Goal: Use online tool/utility: Utilize a website feature to perform a specific function

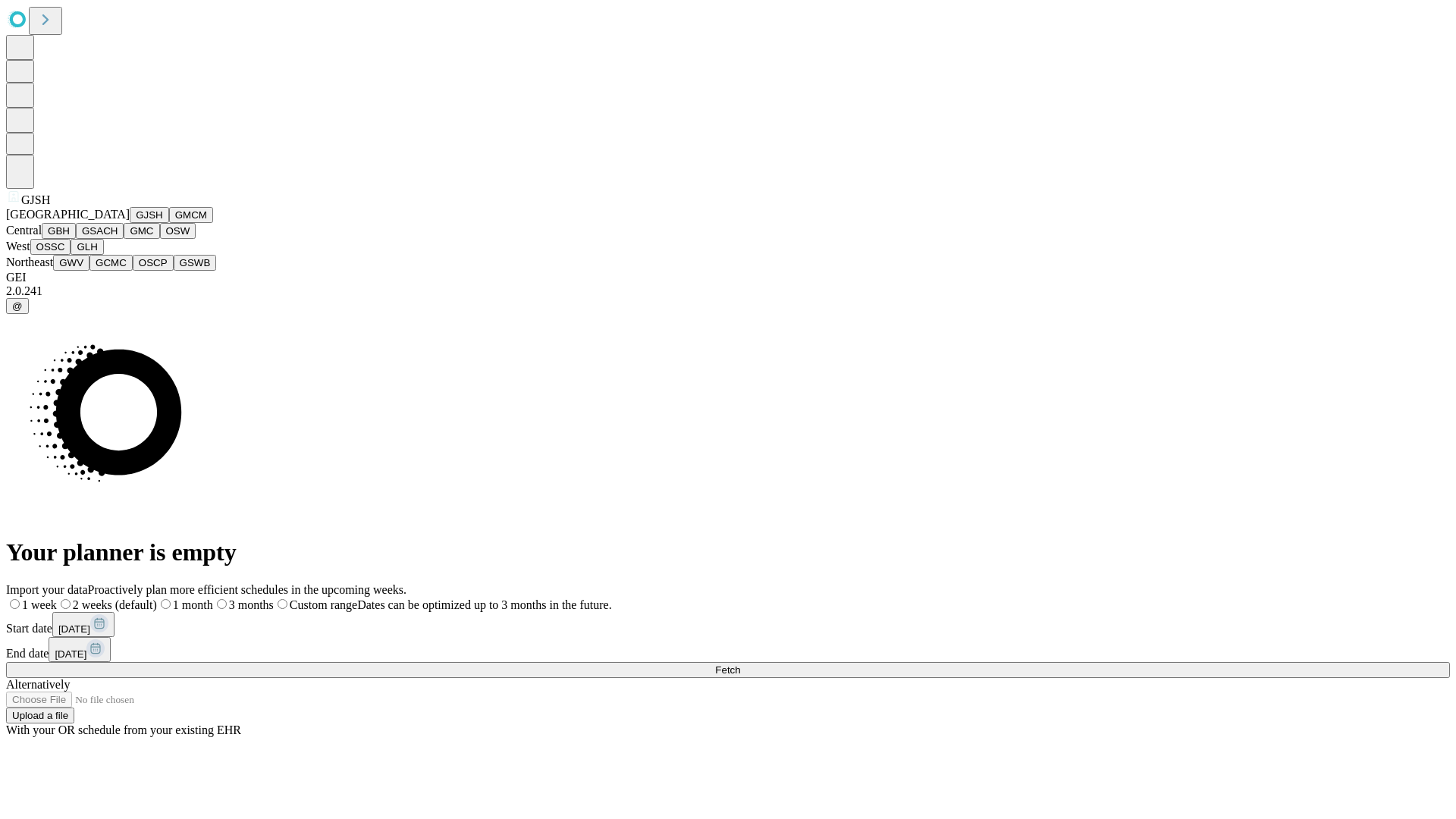
click at [130, 223] on button "GJSH" at bounding box center [150, 214] width 40 height 16
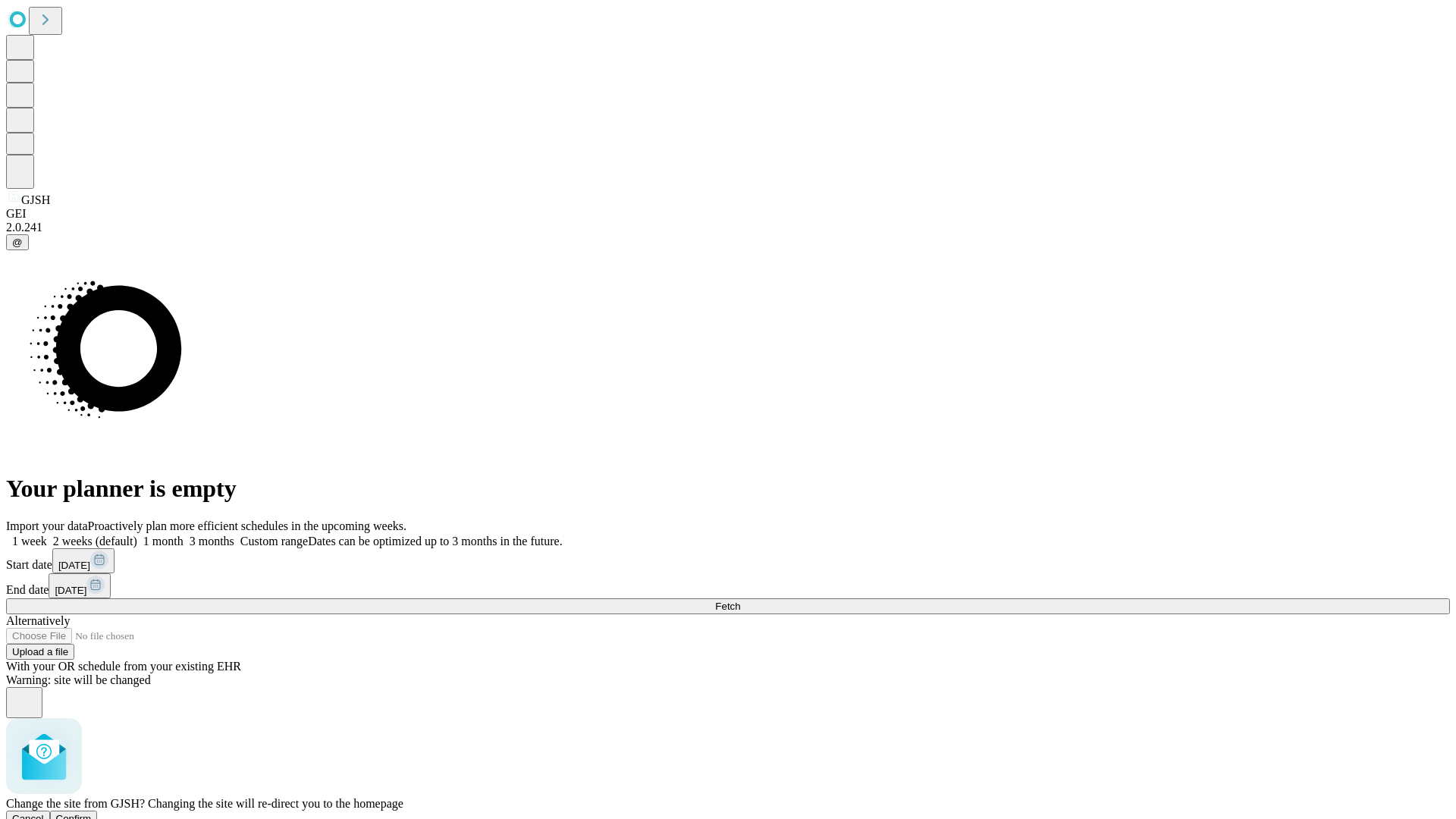
click at [92, 813] on span "Confirm" at bounding box center [74, 819] width 36 height 11
click at [138, 535] on label "2 weeks (default)" at bounding box center [92, 542] width 90 height 13
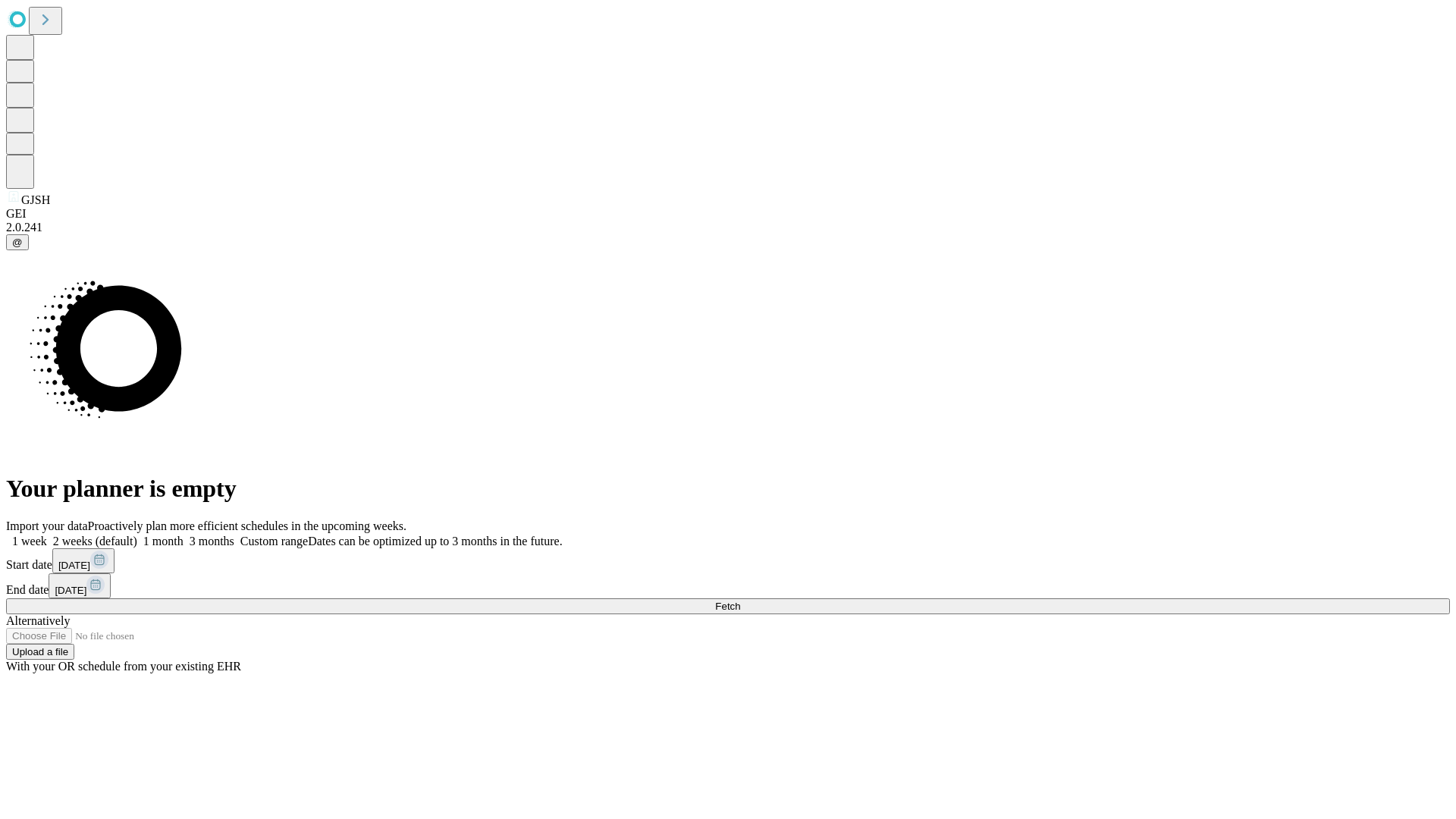
click at [740, 601] on span "Fetch" at bounding box center [728, 606] width 25 height 11
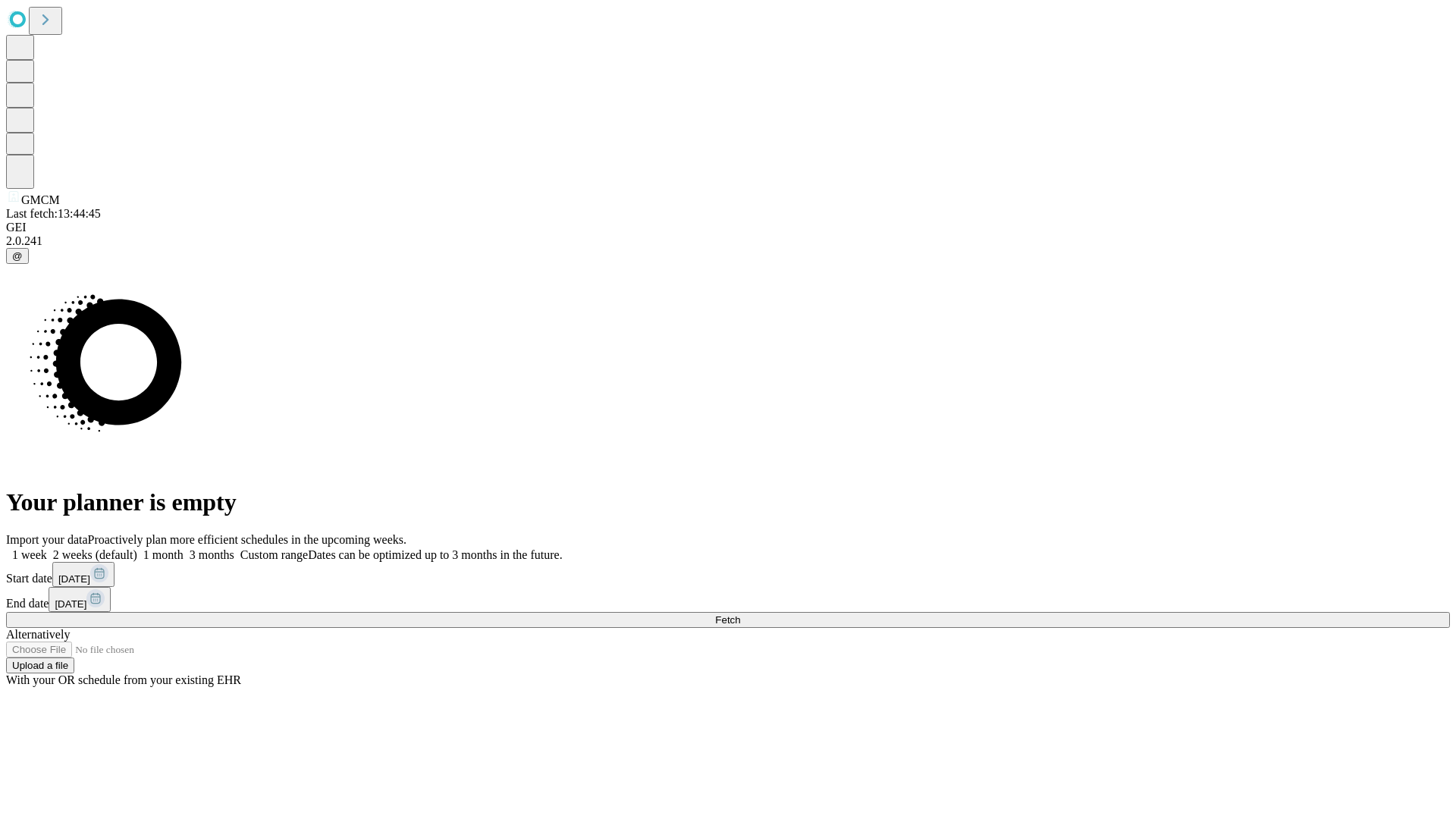
click at [138, 549] on label "2 weeks (default)" at bounding box center [92, 555] width 90 height 13
click at [740, 615] on span "Fetch" at bounding box center [728, 621] width 25 height 11
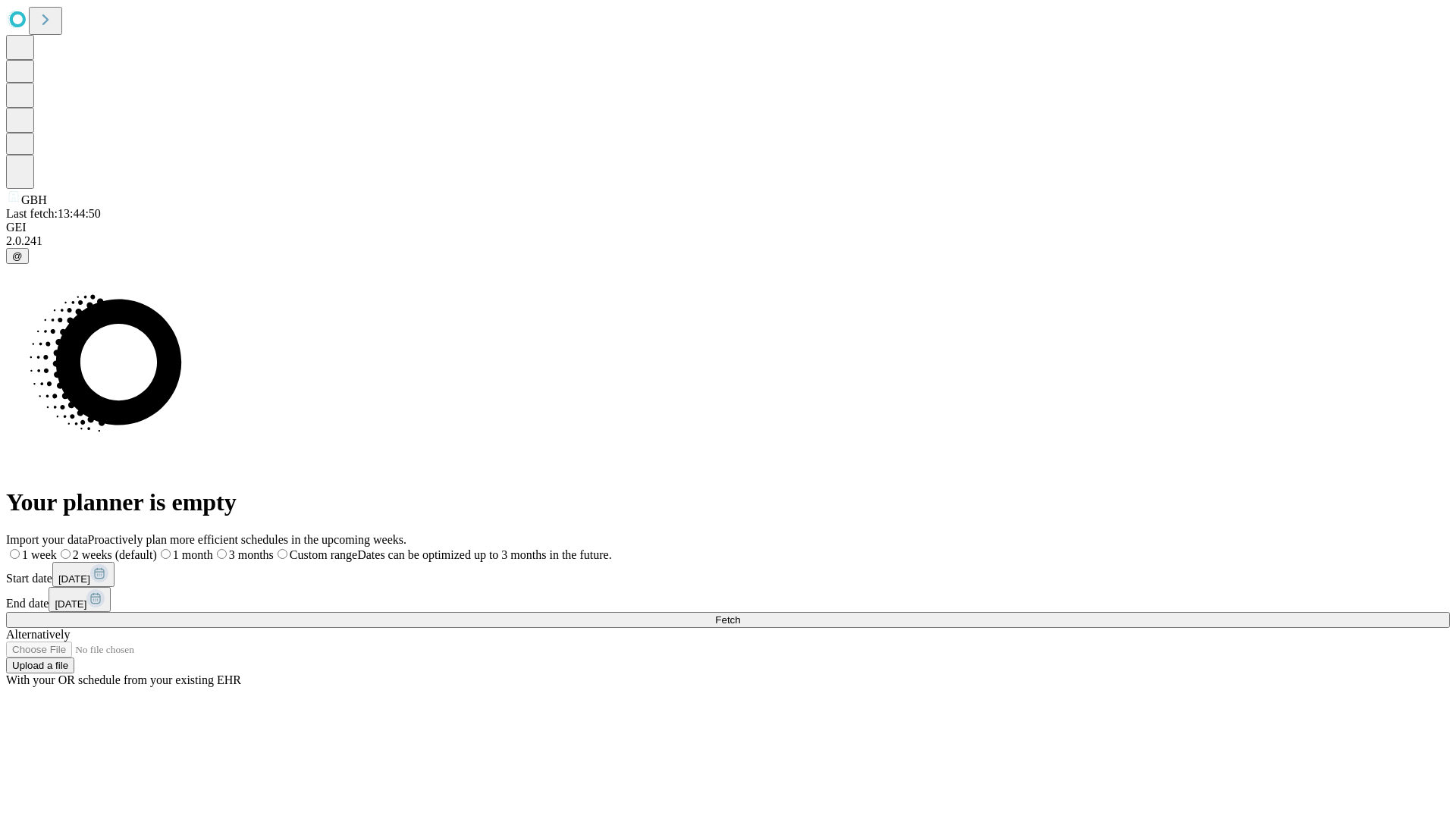
click at [740, 615] on span "Fetch" at bounding box center [728, 621] width 25 height 11
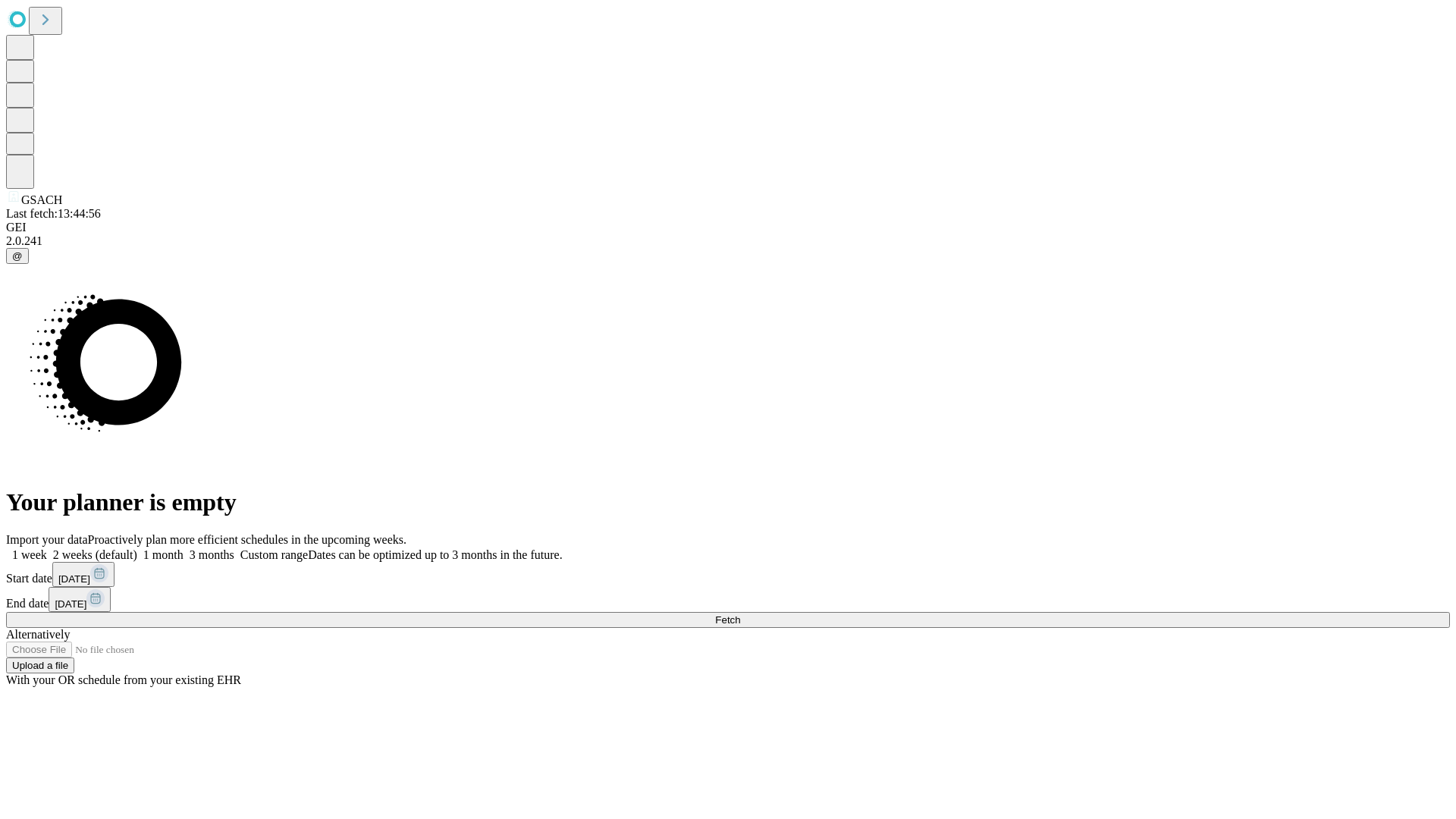
click at [138, 549] on label "2 weeks (default)" at bounding box center [92, 555] width 90 height 13
click at [740, 615] on span "Fetch" at bounding box center [728, 621] width 25 height 11
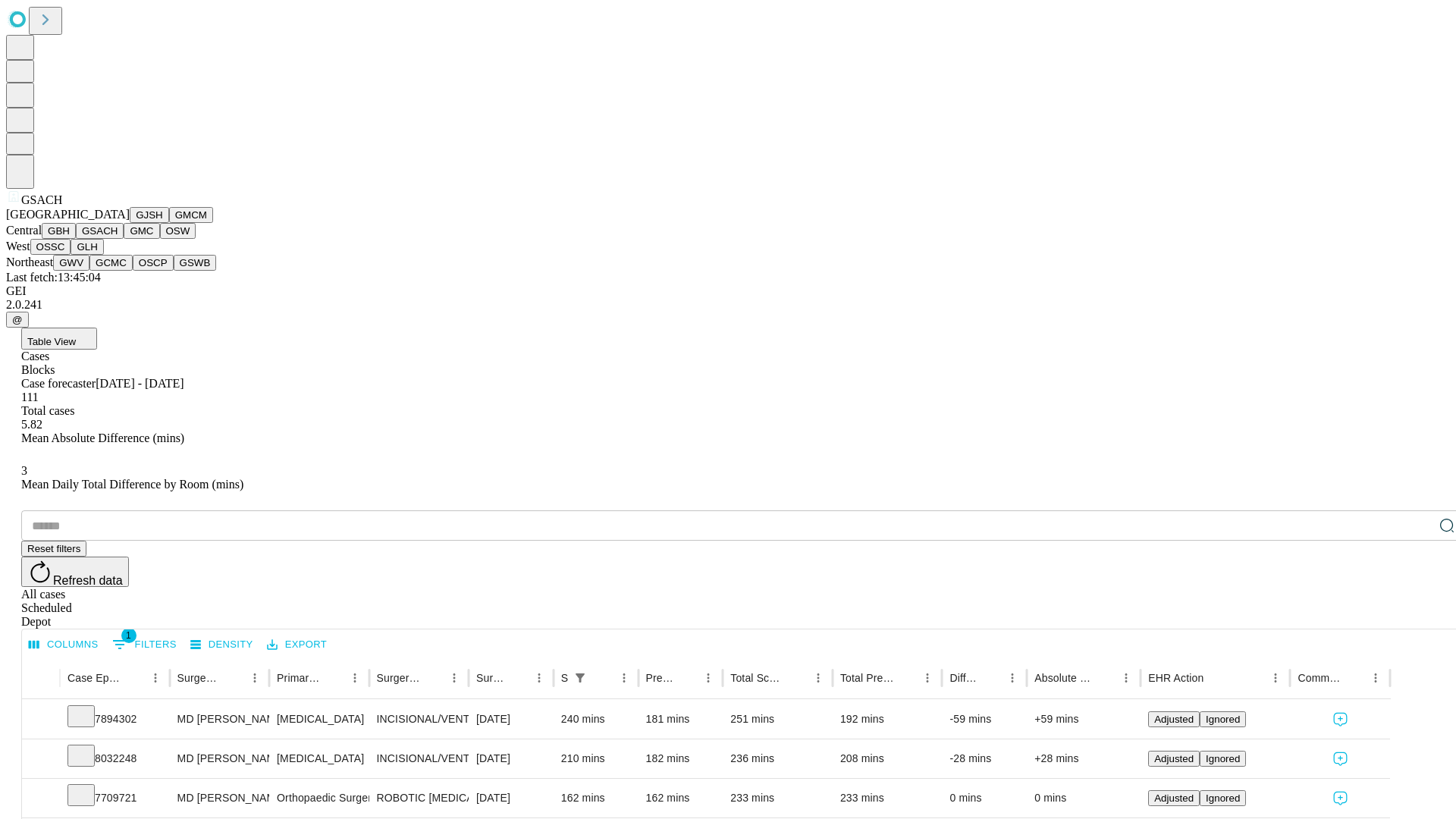
click at [123, 239] on button "GMC" at bounding box center [141, 231] width 36 height 16
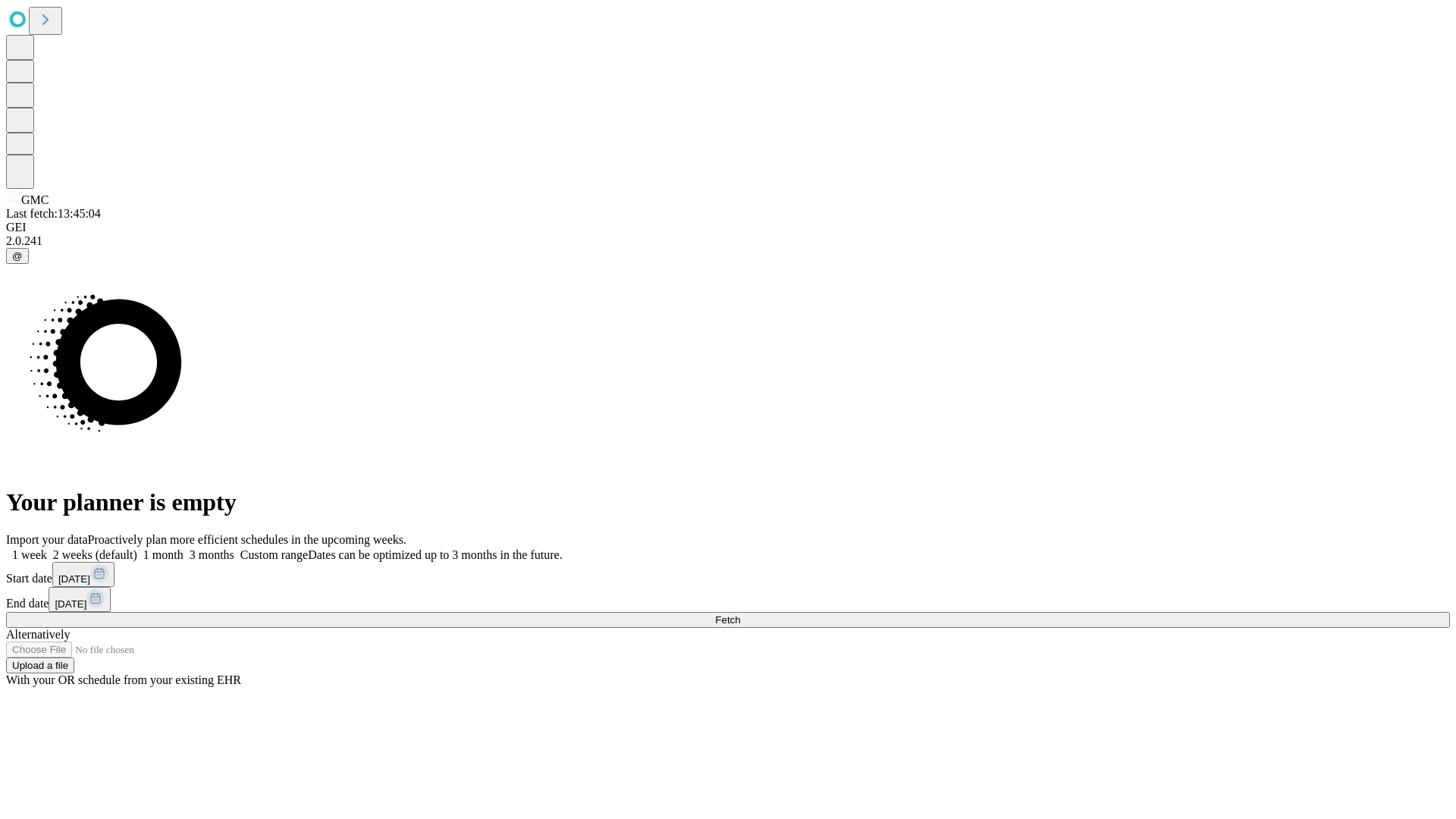
click at [138, 549] on label "2 weeks (default)" at bounding box center [92, 555] width 90 height 13
click at [740, 615] on span "Fetch" at bounding box center [728, 621] width 25 height 11
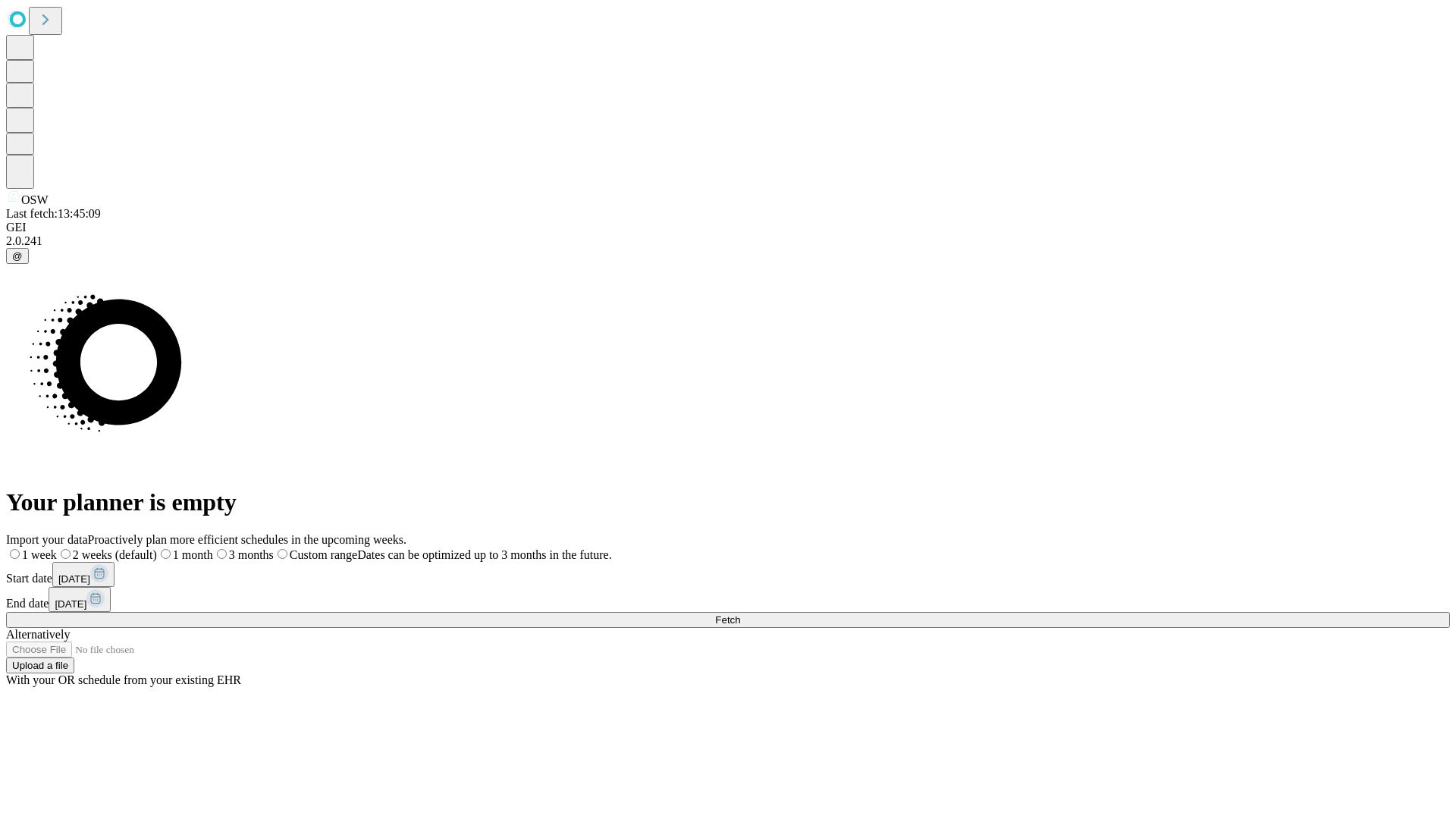
click at [740, 615] on span "Fetch" at bounding box center [728, 621] width 25 height 11
click at [138, 549] on label "2 weeks (default)" at bounding box center [92, 555] width 90 height 13
click at [740, 615] on span "Fetch" at bounding box center [728, 621] width 25 height 11
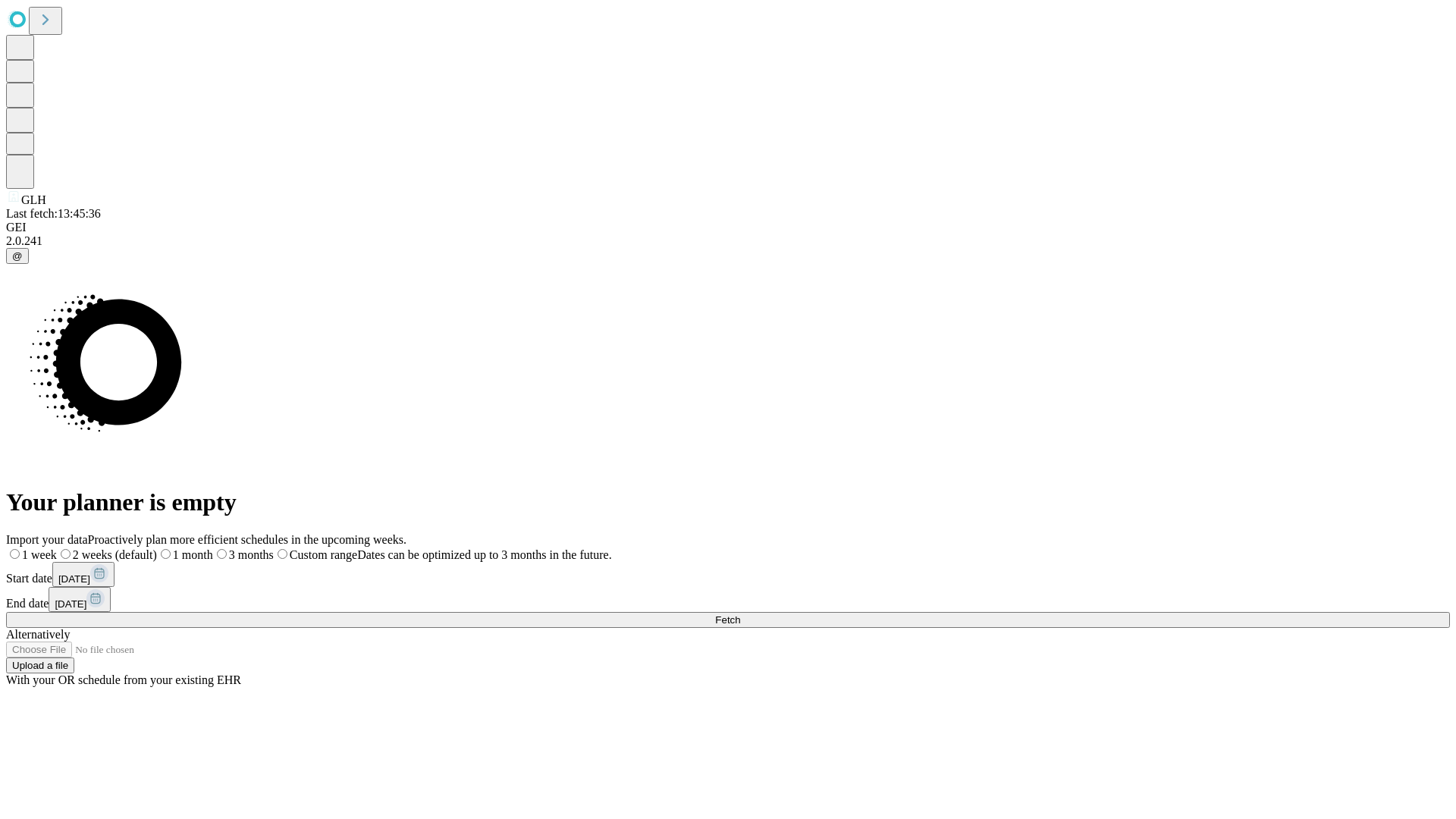
click at [157, 549] on label "2 weeks (default)" at bounding box center [107, 555] width 101 height 13
click at [740, 615] on span "Fetch" at bounding box center [728, 621] width 25 height 11
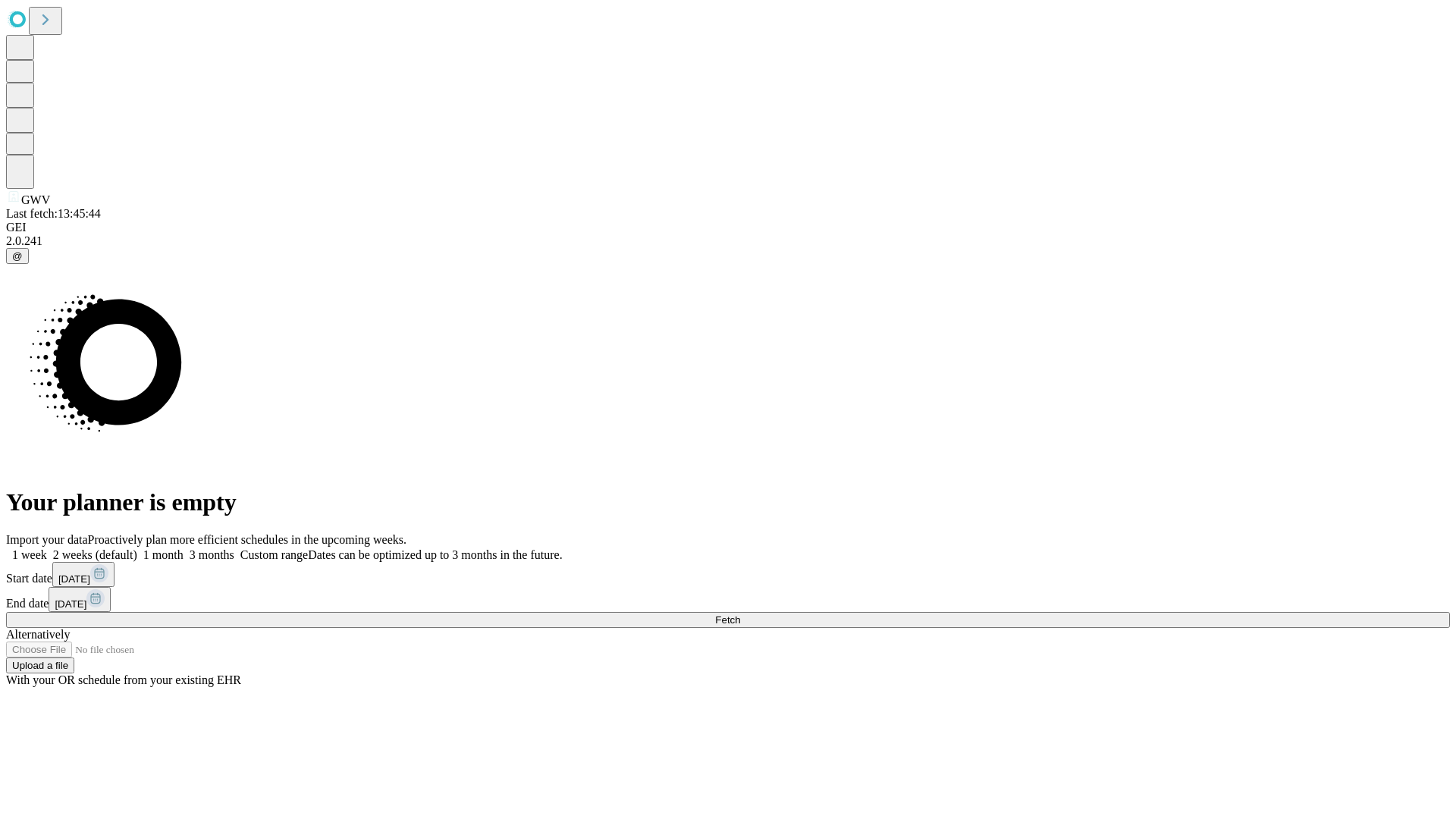
click at [138, 549] on label "2 weeks (default)" at bounding box center [92, 555] width 90 height 13
click at [740, 615] on span "Fetch" at bounding box center [728, 621] width 25 height 11
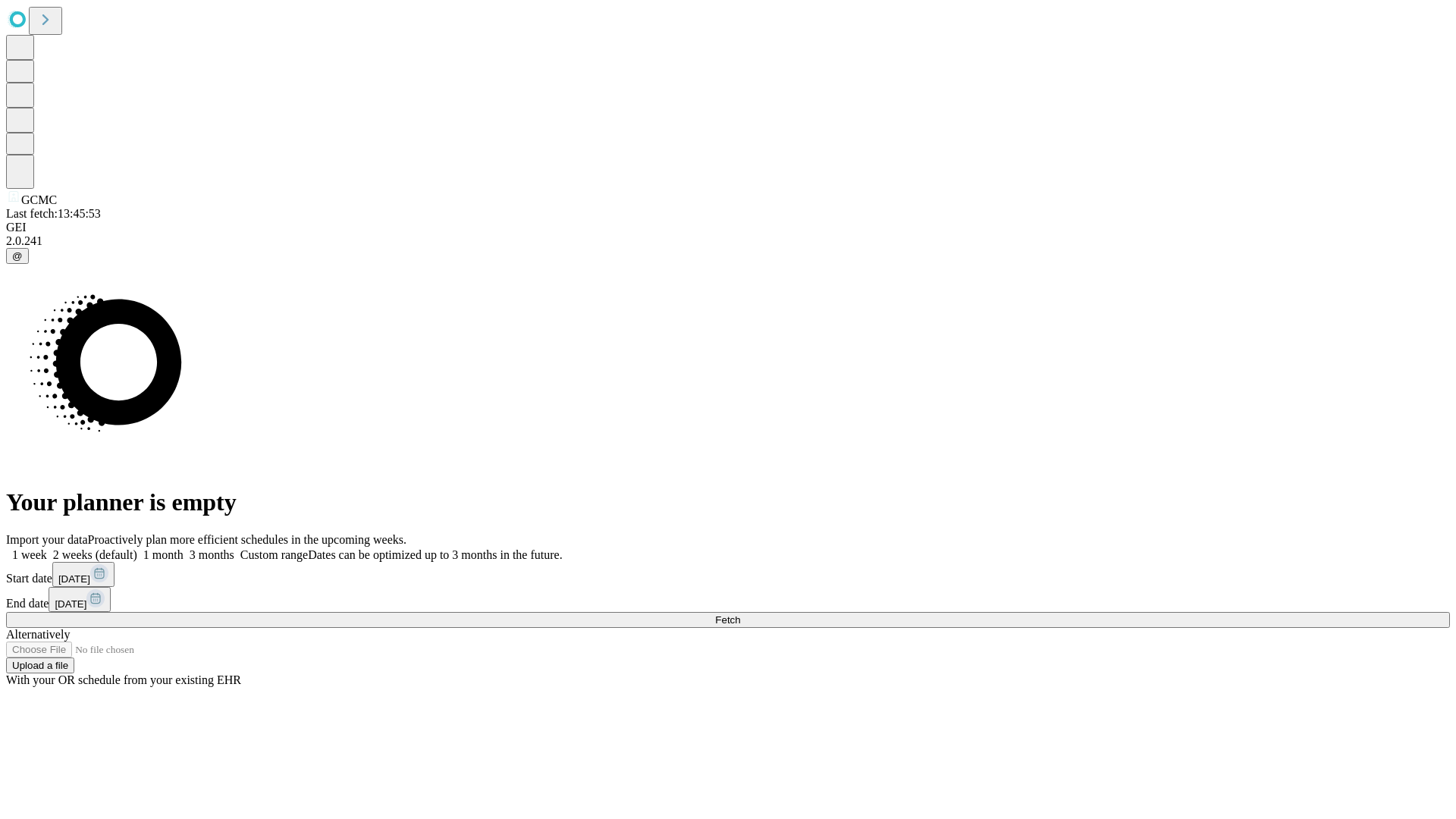
click at [138, 549] on label "2 weeks (default)" at bounding box center [92, 555] width 90 height 13
click at [740, 615] on span "Fetch" at bounding box center [728, 621] width 25 height 11
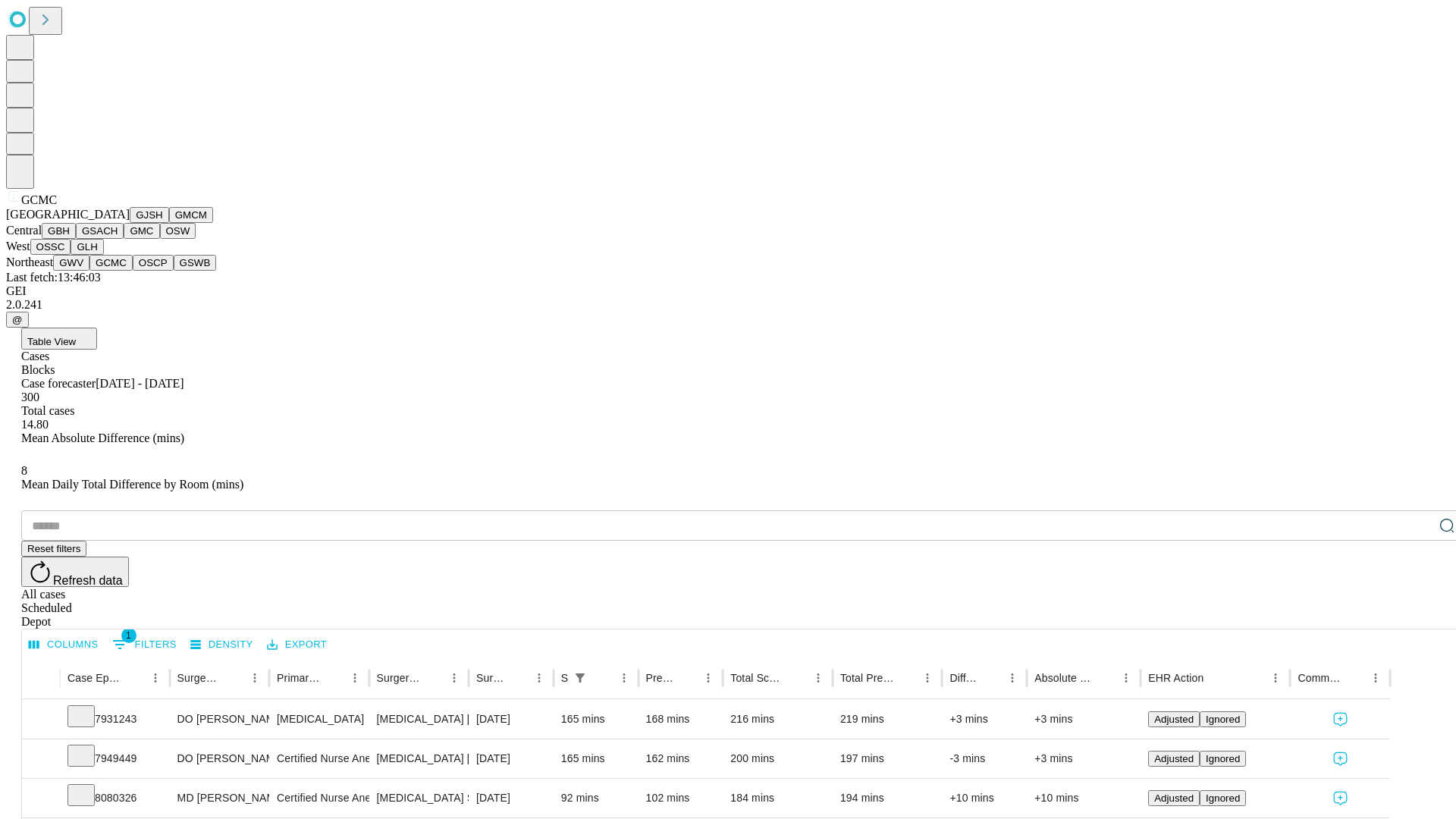
click at [133, 270] on button "OSCP" at bounding box center [153, 263] width 41 height 16
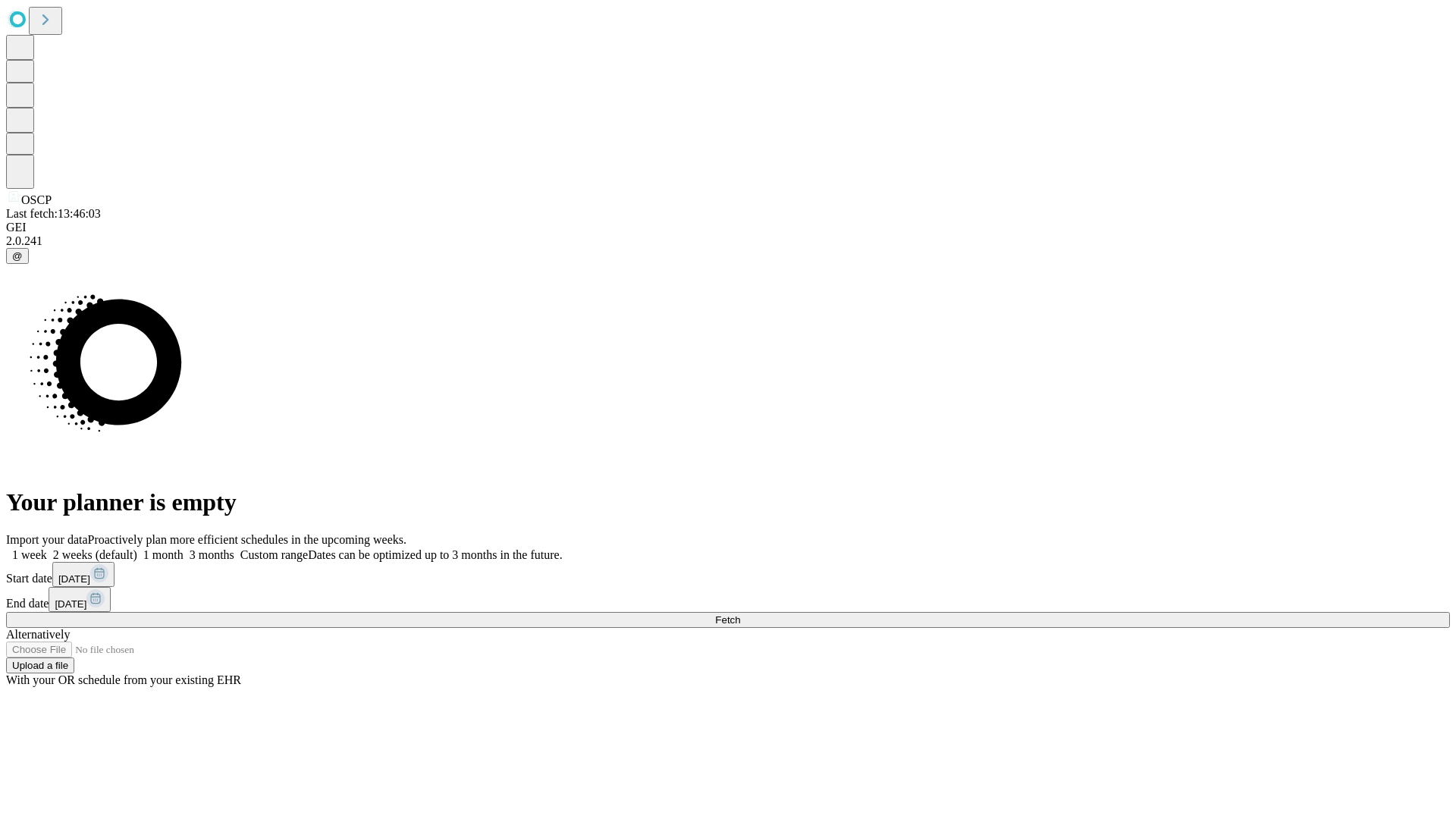
click at [138, 549] on label "2 weeks (default)" at bounding box center [92, 555] width 90 height 13
click at [740, 615] on span "Fetch" at bounding box center [728, 621] width 25 height 11
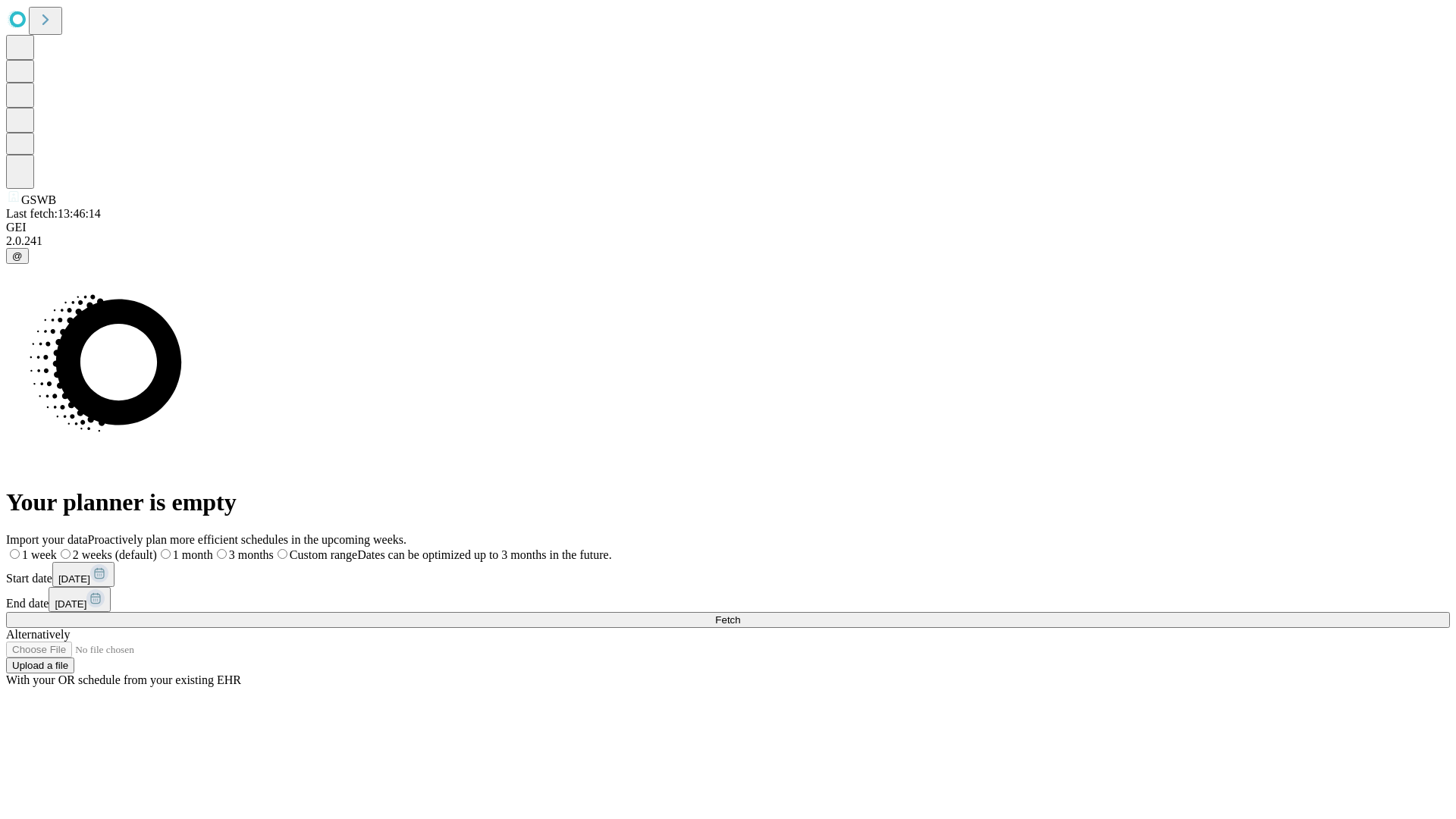
click at [157, 549] on label "2 weeks (default)" at bounding box center [107, 555] width 101 height 13
click at [740, 615] on span "Fetch" at bounding box center [728, 621] width 25 height 11
